Goal: Download file/media

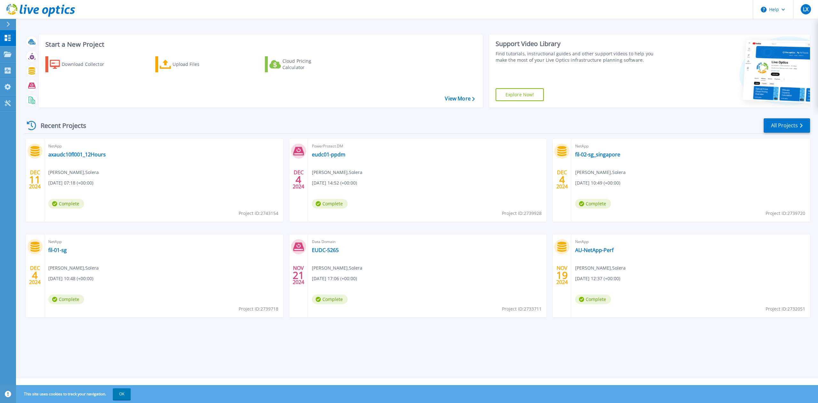
click at [382, 340] on div "Start a New Project Download Collector Upload Files Cloud Pricing Calculator Vi…" at bounding box center [417, 189] width 802 height 378
click at [414, 346] on div "Start a New Project Download Collector Upload Files Cloud Pricing Calculator Vi…" at bounding box center [417, 189] width 802 height 378
click at [74, 63] on div "Download Collector" at bounding box center [87, 64] width 51 height 13
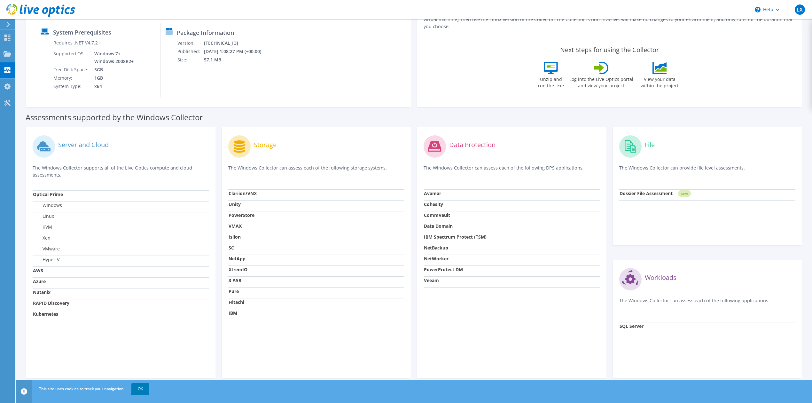
scroll to position [92, 0]
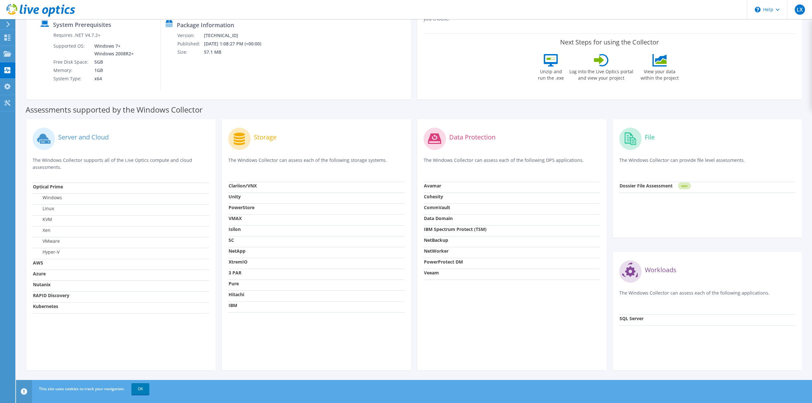
click at [460, 309] on div "Data Protection The Windows Collector can assess each of the following DPS appl…" at bounding box center [511, 244] width 189 height 251
